Goal: Navigation & Orientation: Find specific page/section

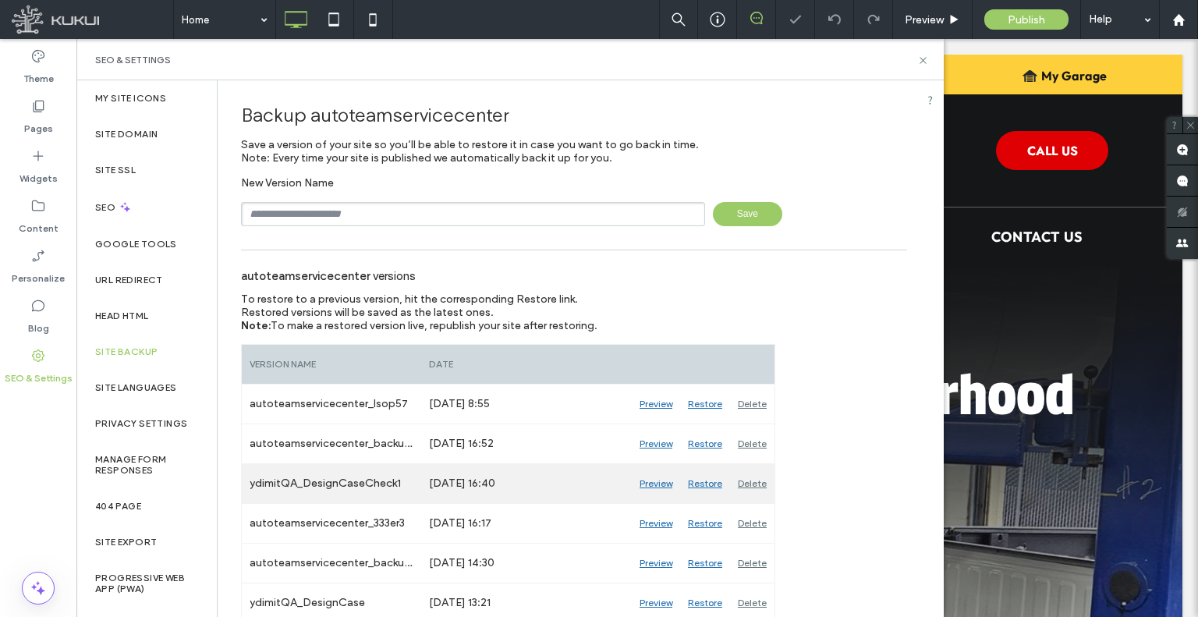
scroll to position [78, 0]
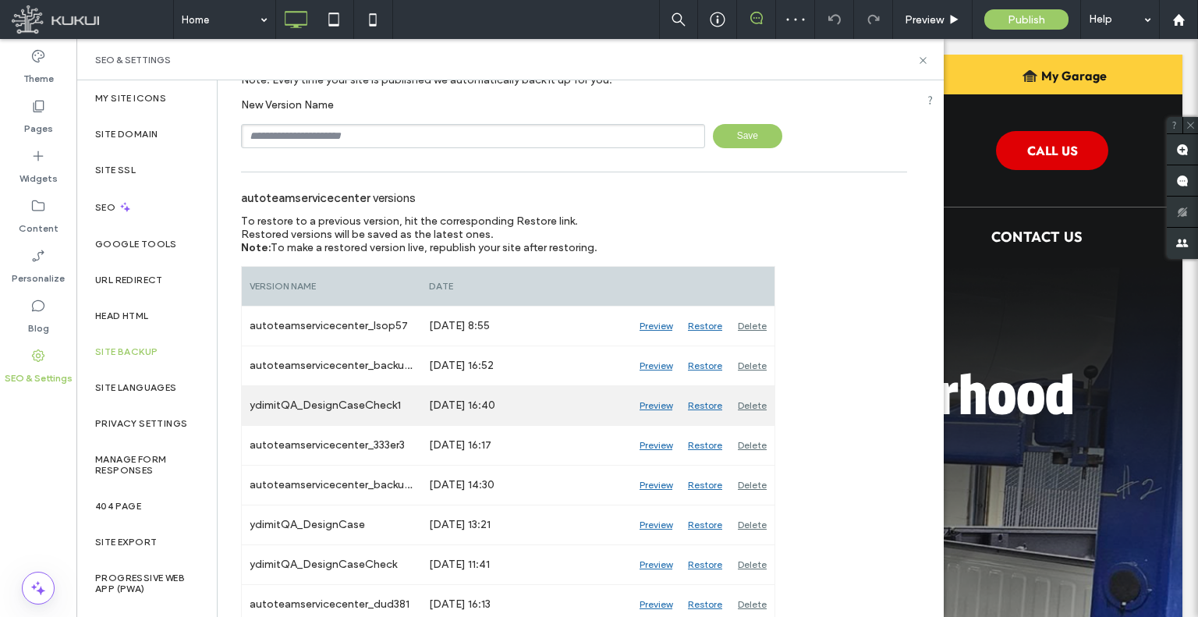
click at [641, 406] on div "Preview" at bounding box center [656, 405] width 48 height 39
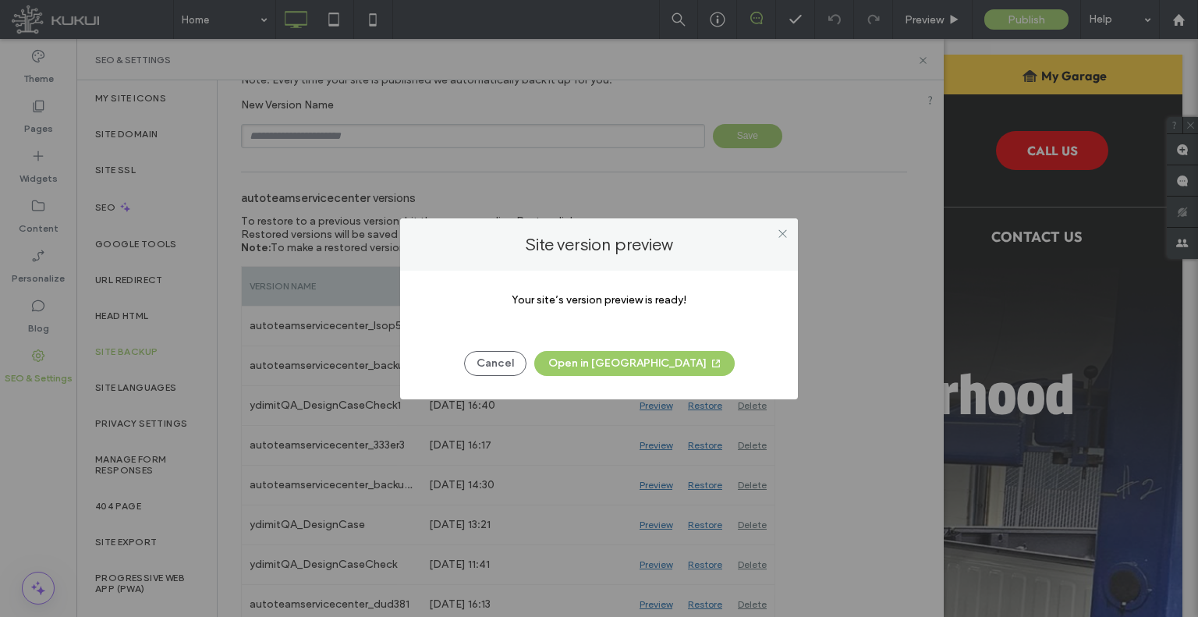
click at [621, 361] on button "Open in New Tab" at bounding box center [634, 363] width 201 height 25
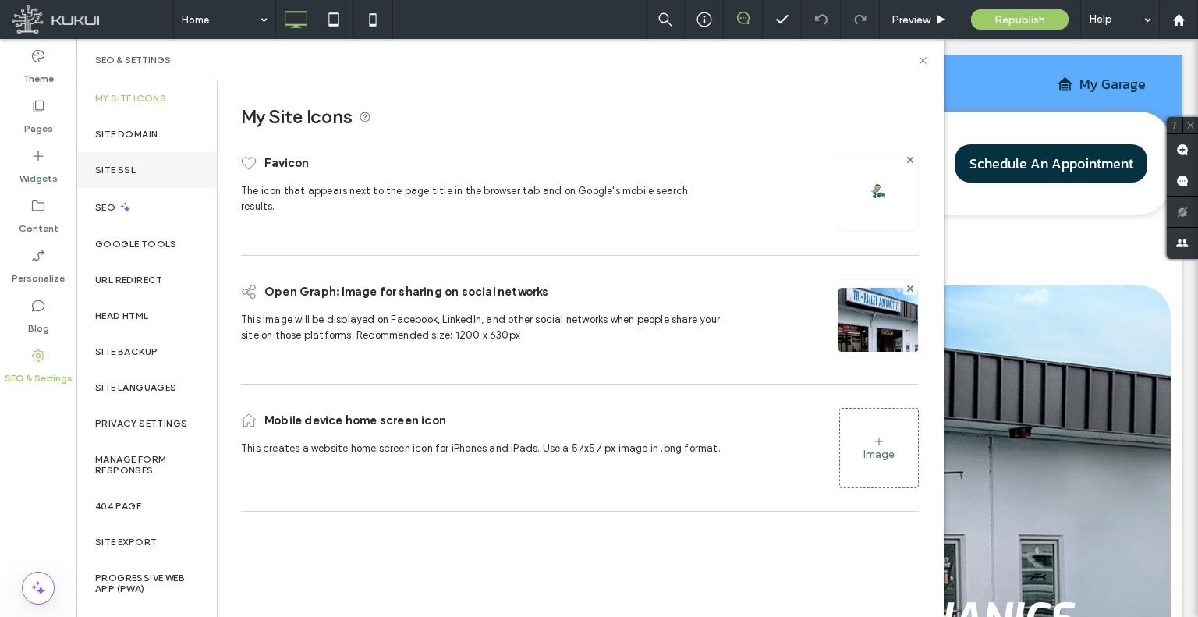
click at [145, 174] on div "Site SSL" at bounding box center [146, 170] width 140 height 36
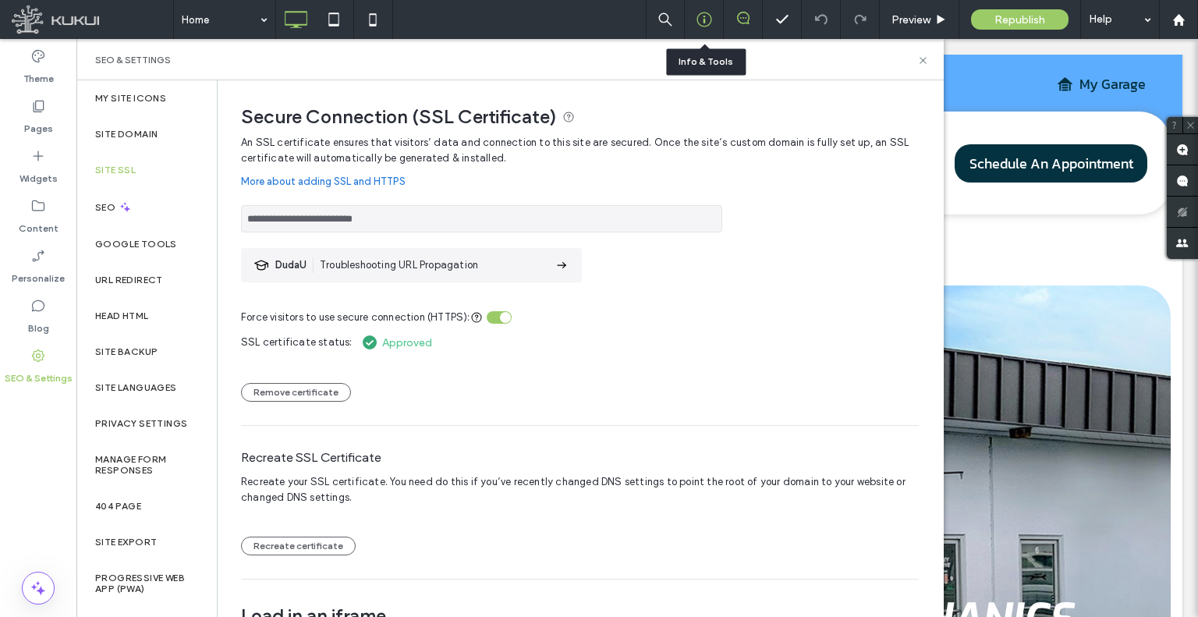
click at [704, 10] on div at bounding box center [704, 19] width 39 height 39
click at [702, 17] on icon at bounding box center [705, 20] width 16 height 16
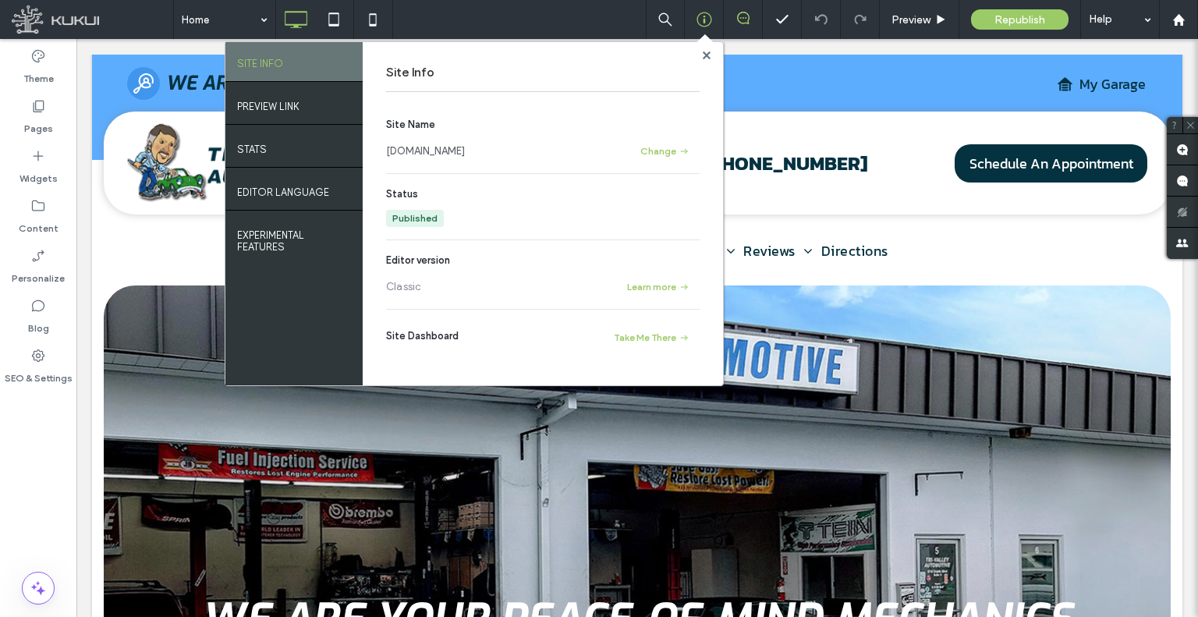
click at [465, 148] on link "[DOMAIN_NAME]" at bounding box center [425, 152] width 79 height 16
click at [47, 346] on div "SEO & Settings" at bounding box center [38, 367] width 76 height 50
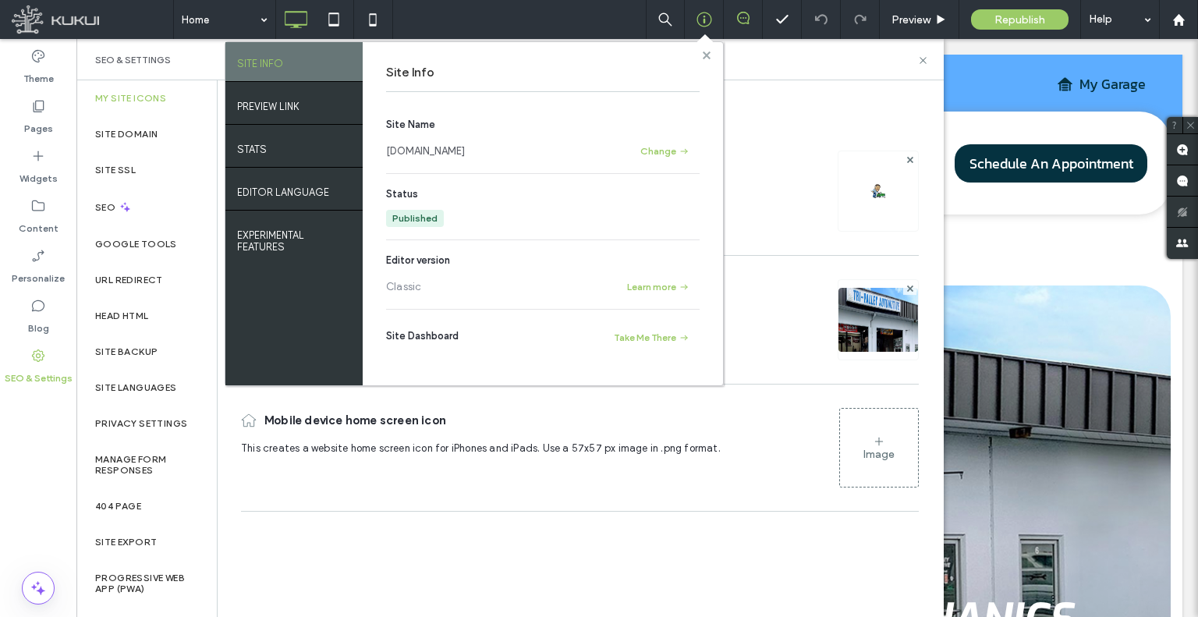
click at [707, 49] on span at bounding box center [707, 55] width 8 height 12
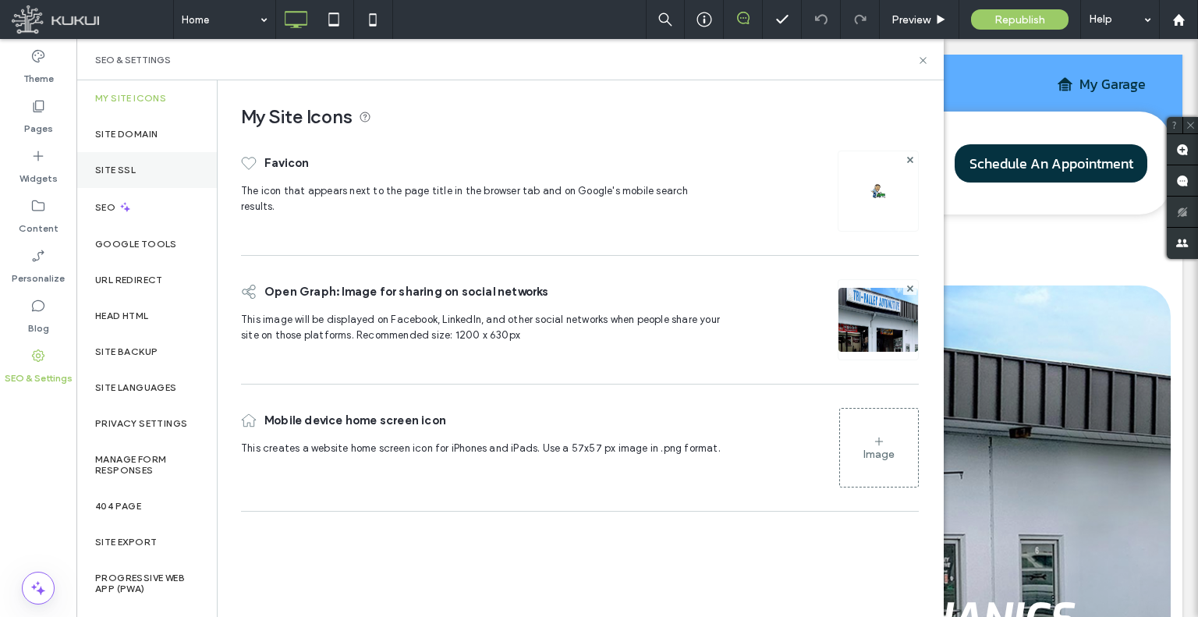
click at [153, 164] on div "Site SSL" at bounding box center [146, 170] width 140 height 36
